Goal: Task Accomplishment & Management: Manage account settings

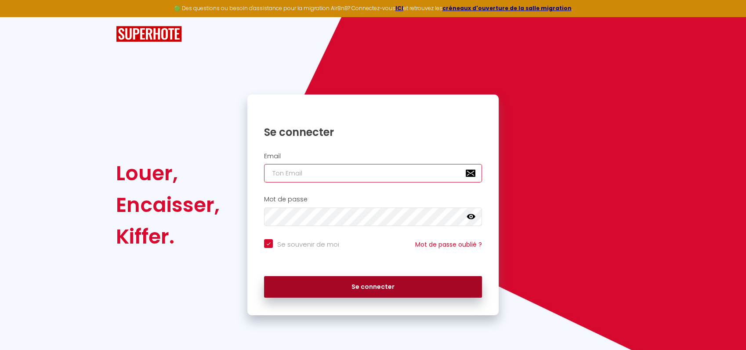
type input "[EMAIL_ADDRESS][DOMAIN_NAME]"
click at [327, 284] on button "Se connecter" at bounding box center [373, 287] width 218 height 22
checkbox input "true"
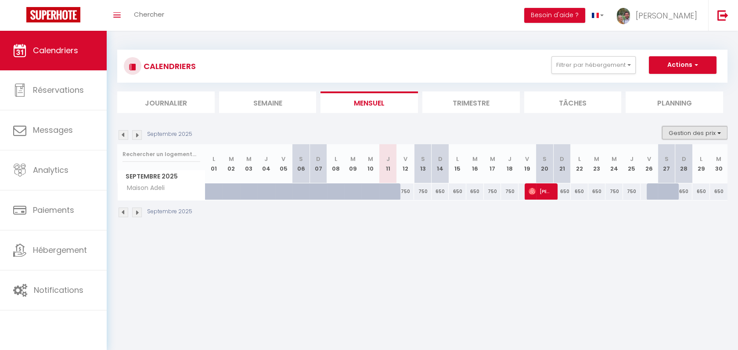
click at [676, 131] on button "Gestion des prix" at bounding box center [694, 132] width 65 height 13
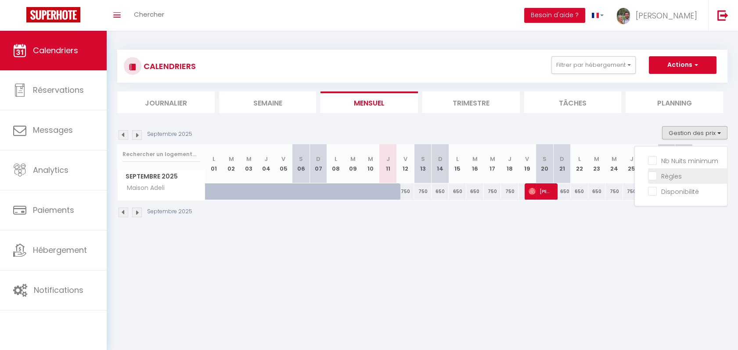
click at [659, 180] on label "Règles" at bounding box center [669, 176] width 25 height 10
click at [659, 180] on input "Règles" at bounding box center [687, 175] width 79 height 9
checkbox input "true"
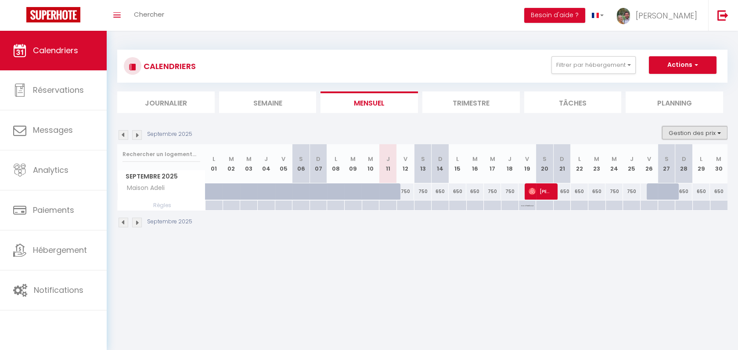
click at [705, 130] on button "Gestion des prix" at bounding box center [694, 132] width 65 height 13
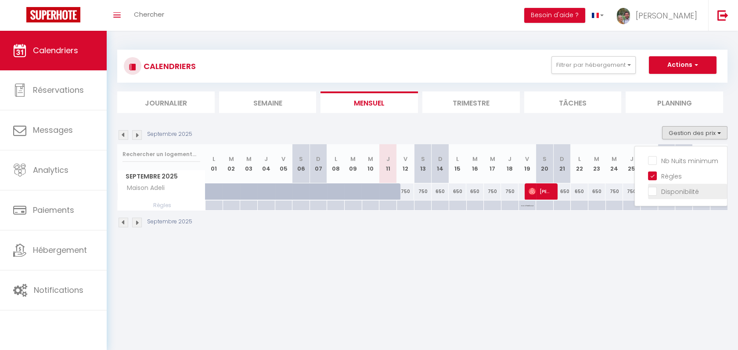
click at [678, 186] on input "Disponibilité" at bounding box center [687, 190] width 79 height 9
checkbox input "true"
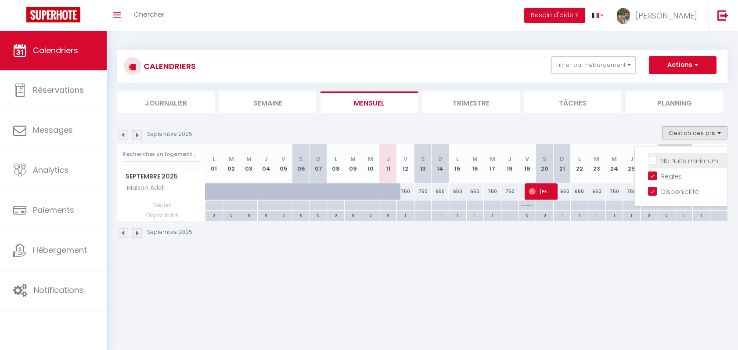
click at [681, 161] on input "Nb Nuits minimum" at bounding box center [687, 160] width 79 height 9
checkbox input "true"
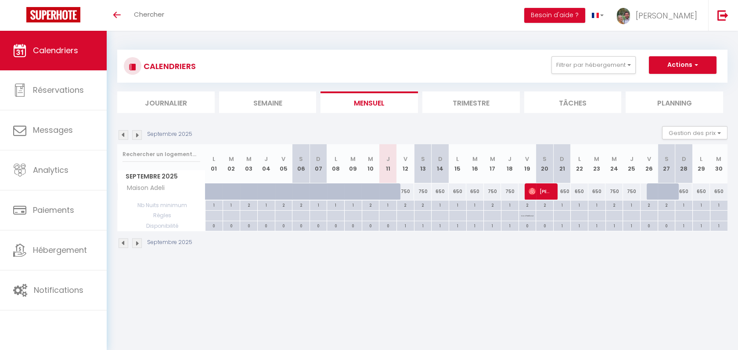
click at [135, 136] on img at bounding box center [137, 135] width 10 height 10
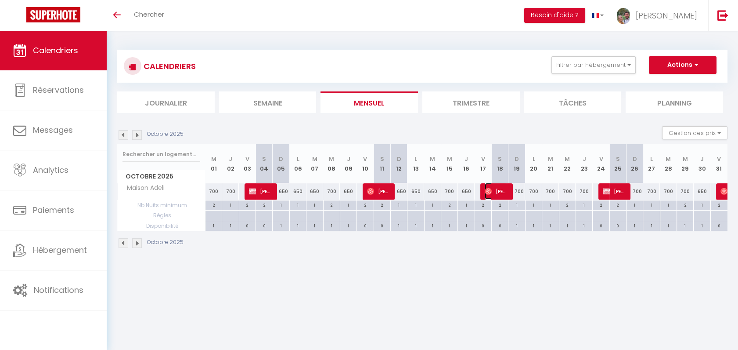
click at [503, 196] on span "[PERSON_NAME]" at bounding box center [496, 191] width 22 height 17
select select "OK"
select select "1"
select select "0"
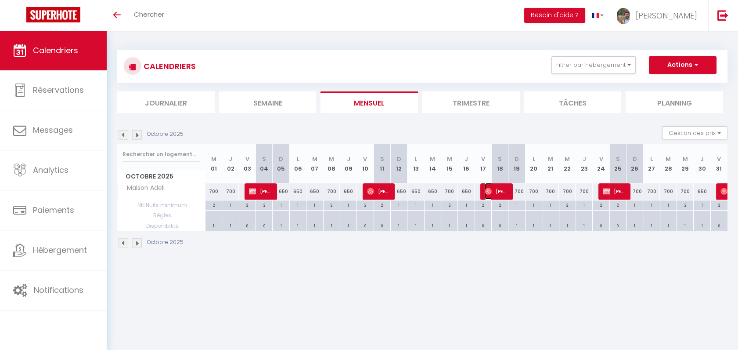
select select "1"
select select
select select "23881"
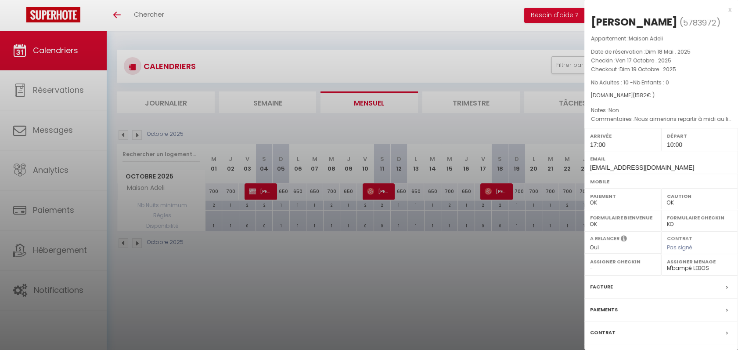
click at [504, 66] on div at bounding box center [369, 175] width 738 height 350
